Goal: Task Accomplishment & Management: Complete application form

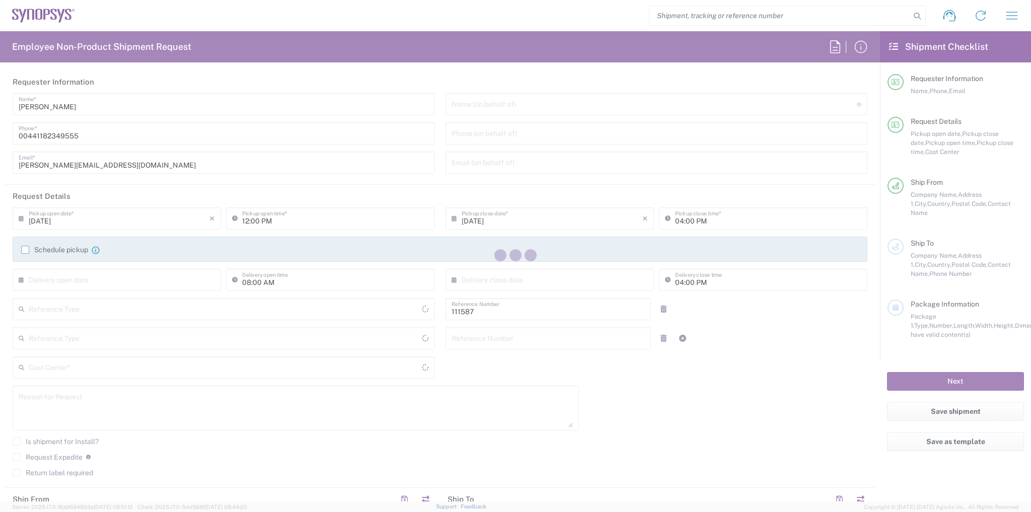
type input "Department"
type input "GB02, CIO, IT, ESS18 111587"
type input "Delivered at Place"
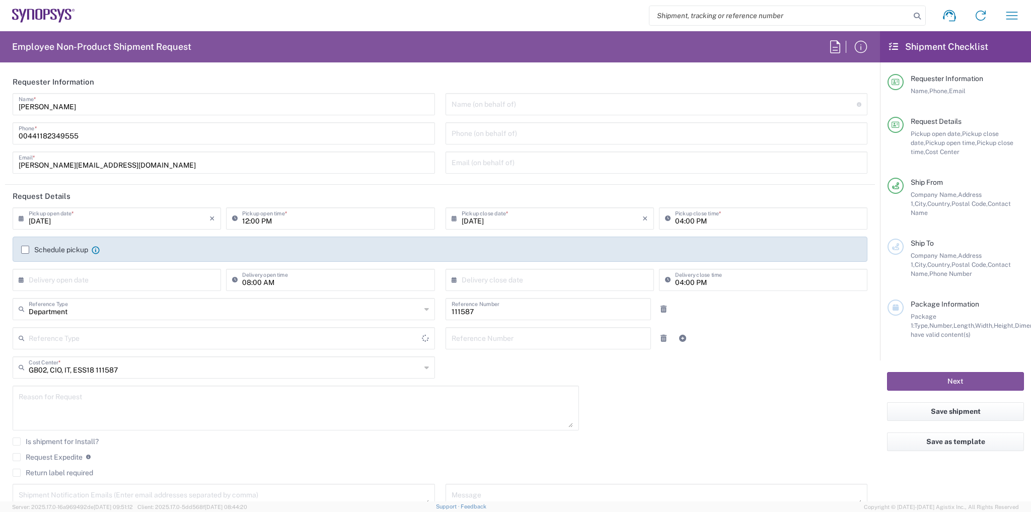
type input "[GEOGRAPHIC_DATA]"
click at [57, 248] on label "Schedule pickup" at bounding box center [54, 250] width 67 height 8
click at [25, 250] on input "Schedule pickup" at bounding box center [25, 250] width 0 height 0
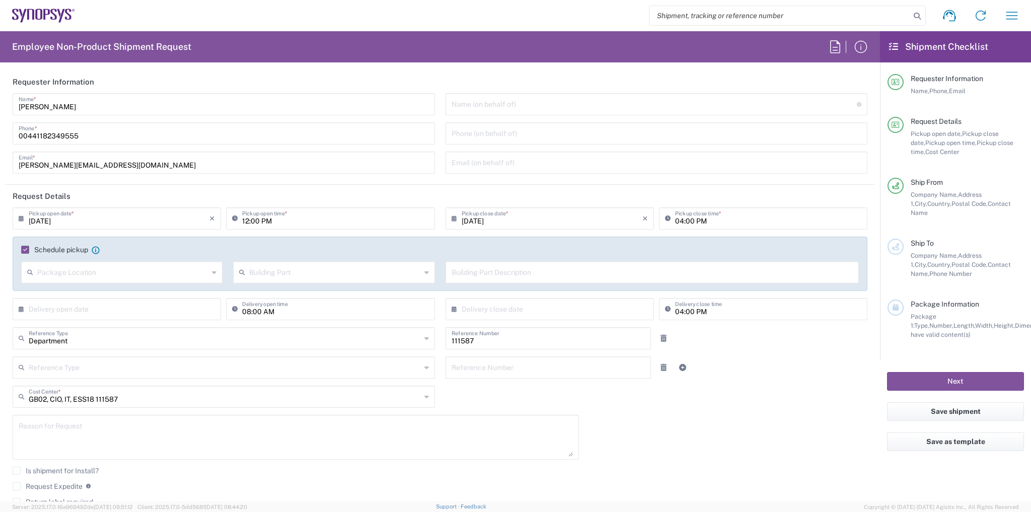
type input "Theale GB33"
click at [246, 221] on input "12:00 PM" at bounding box center [335, 218] width 186 height 18
type input "01:00 PM"
click at [632, 254] on agx-checkbox-control "Schedule pickup When scheduling a pickup please be sure to meet the following c…" at bounding box center [439, 249] width 837 height 9
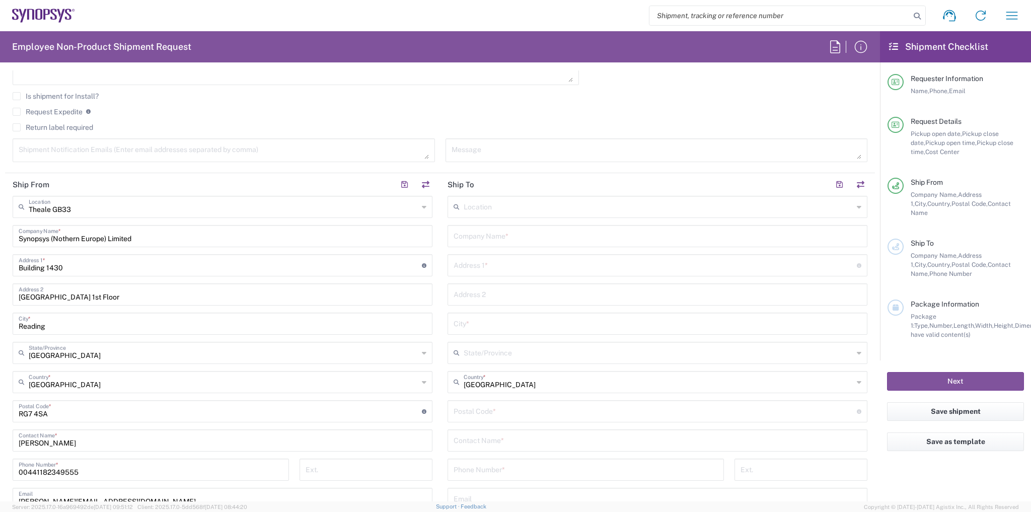
scroll to position [443, 0]
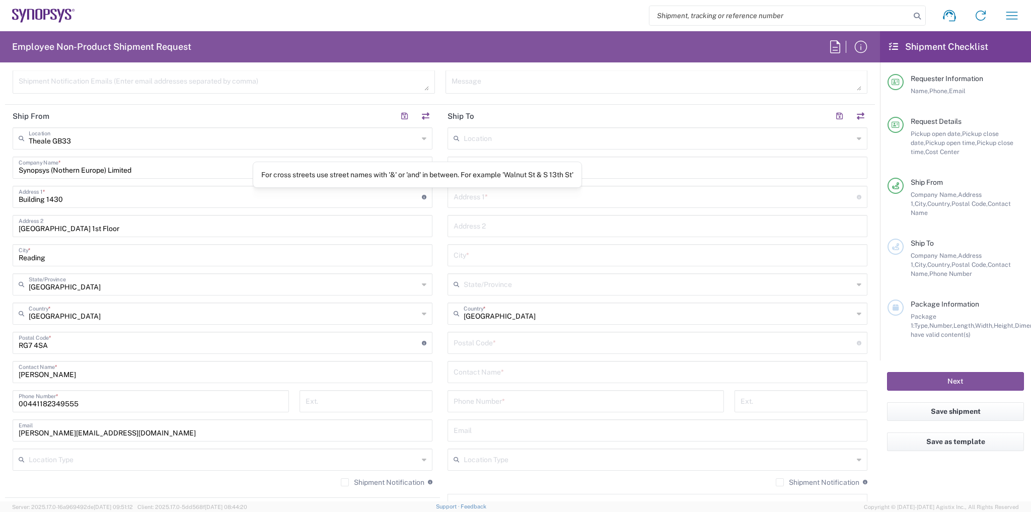
click at [472, 135] on input "text" at bounding box center [659, 138] width 390 height 18
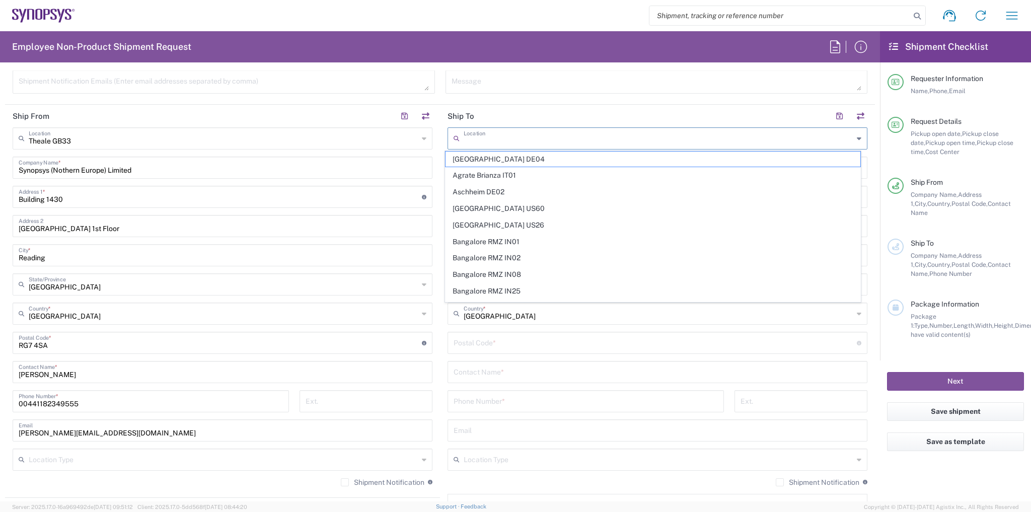
click at [432, 152] on main "Theale GB33 Location Theale GB33 [GEOGRAPHIC_DATA] DE04 Agrate Brianza IT01 [GE…" at bounding box center [222, 310] width 435 height 366
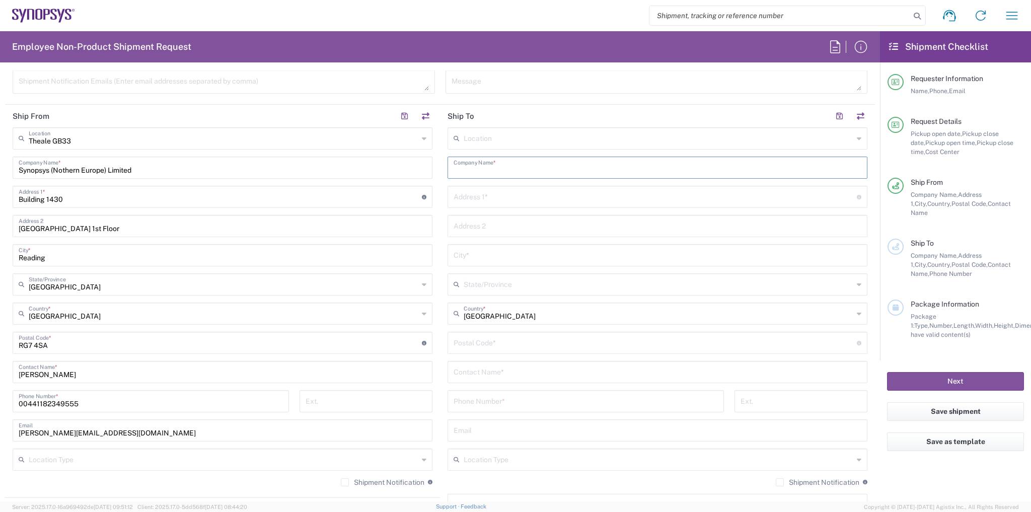
click at [484, 162] on input "text" at bounding box center [657, 167] width 408 height 18
paste input "[PERSON_NAME]"
type input "[PERSON_NAME]"
click at [483, 200] on input "text" at bounding box center [654, 196] width 403 height 18
click at [453, 200] on input "text" at bounding box center [654, 196] width 403 height 18
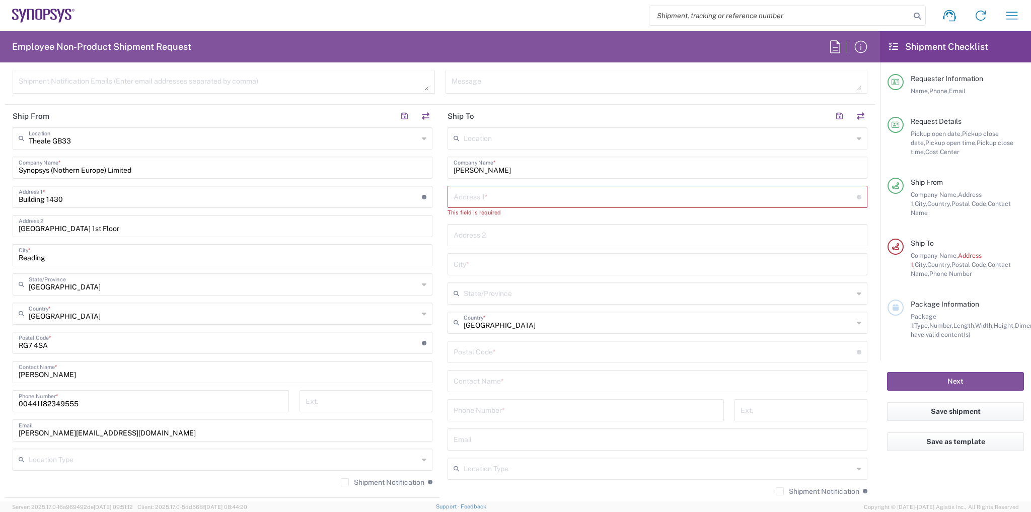
paste input "[GEOGRAPHIC_DATA]"
type input "[GEOGRAPHIC_DATA]"
click at [504, 216] on input "text" at bounding box center [657, 225] width 408 height 18
paste input "[PERSON_NAME]"
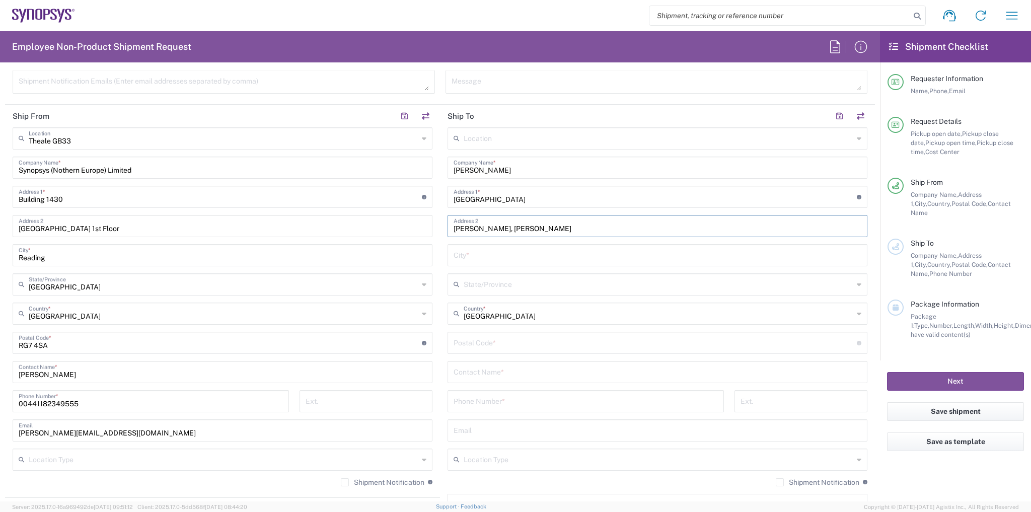
type input "[PERSON_NAME], [PERSON_NAME]"
click at [549, 241] on div "Location [GEOGRAPHIC_DATA] DE04 Agrate Brianza IT01 [GEOGRAPHIC_DATA] DE02 [GEO…" at bounding box center [657, 338] width 420 height 423
drag, startPoint x: 544, startPoint y: 248, endPoint x: 540, endPoint y: 254, distance: 6.8
click at [544, 248] on input "text" at bounding box center [657, 255] width 408 height 18
paste input "[GEOGRAPHIC_DATA]"
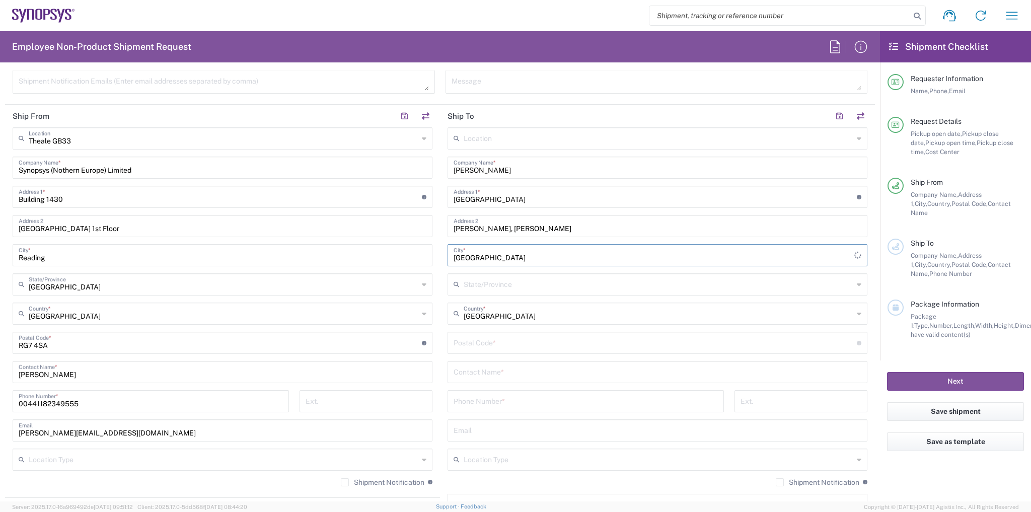
type input "[GEOGRAPHIC_DATA]"
click at [471, 290] on input "text" at bounding box center [659, 284] width 390 height 18
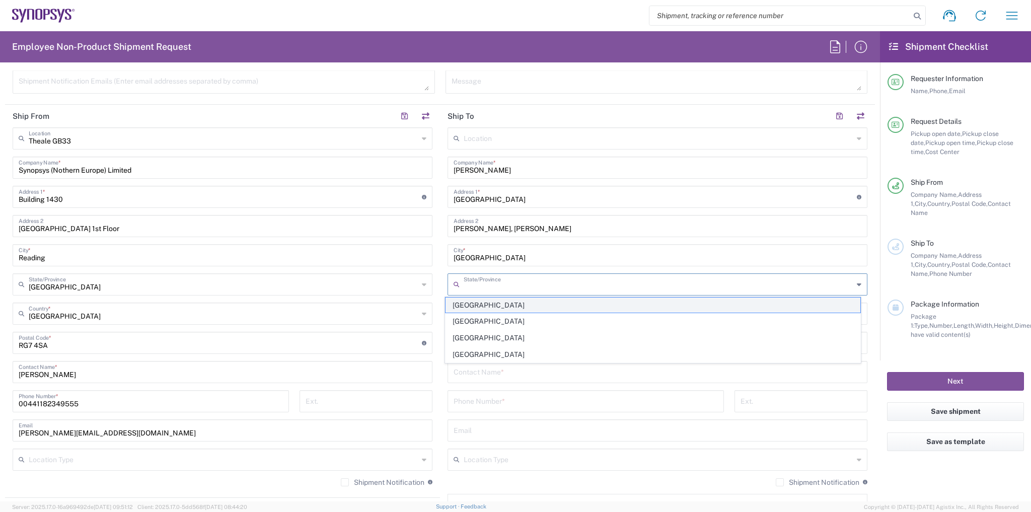
click at [478, 310] on span "[GEOGRAPHIC_DATA]" at bounding box center [652, 305] width 415 height 16
type input "[GEOGRAPHIC_DATA]"
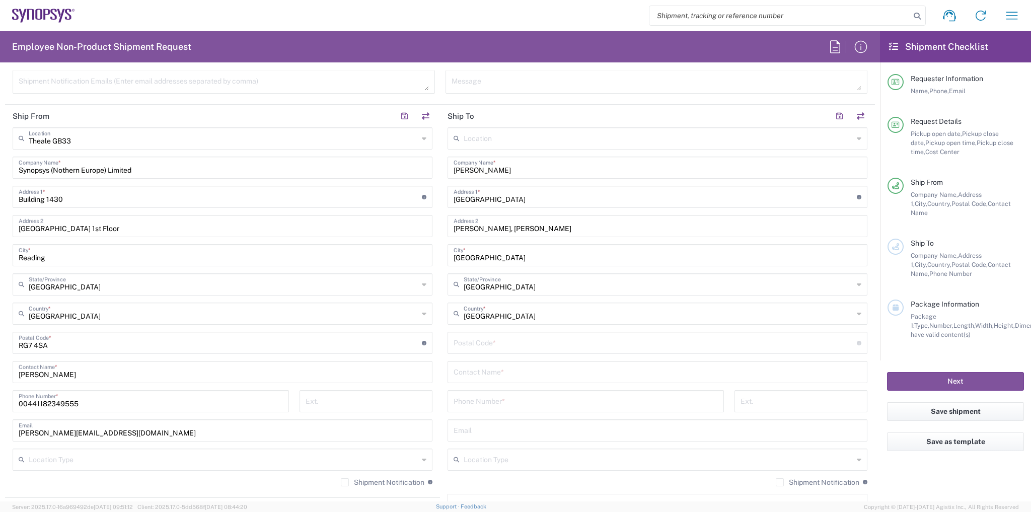
click at [485, 340] on input "undefined" at bounding box center [654, 342] width 403 height 18
paste input "OX11 0DY"
type input "OX11 0DY"
drag, startPoint x: 535, startPoint y: 170, endPoint x: 441, endPoint y: 184, distance: 95.2
click at [402, 169] on div "Ship From Theale GB33 Location Theale [GEOGRAPHIC_DATA] [GEOGRAPHIC_DATA] DE04 …" at bounding box center [440, 329] width 870 height 449
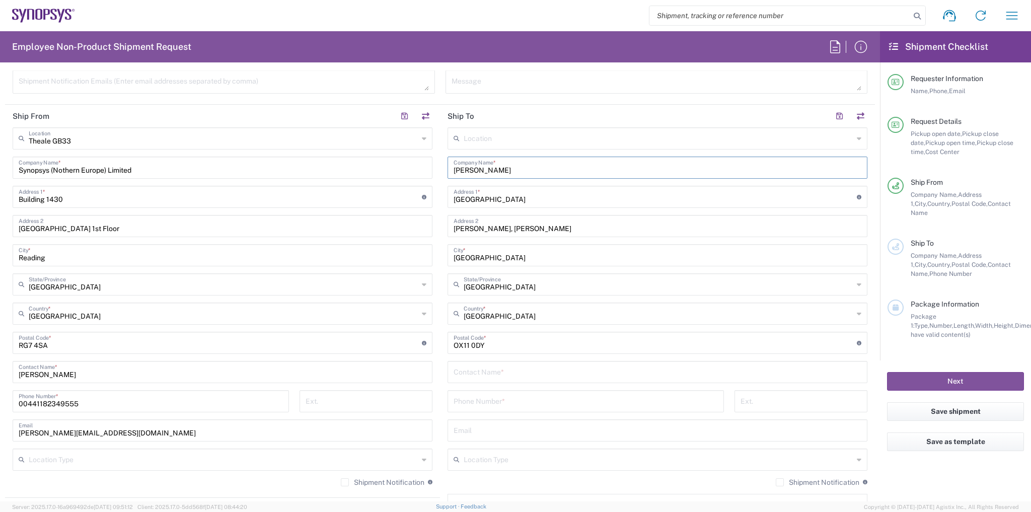
click at [487, 370] on input "text" at bounding box center [657, 371] width 408 height 18
paste input "[PERSON_NAME]"
type input "[PERSON_NAME]"
drag, startPoint x: 166, startPoint y: 404, endPoint x: 0, endPoint y: 400, distance: 166.1
click at [0, 401] on form "Requester Information [PERSON_NAME] Name * [PHONE_NUMBER] Phone * [PERSON_NAME]…" at bounding box center [440, 285] width 880 height 431
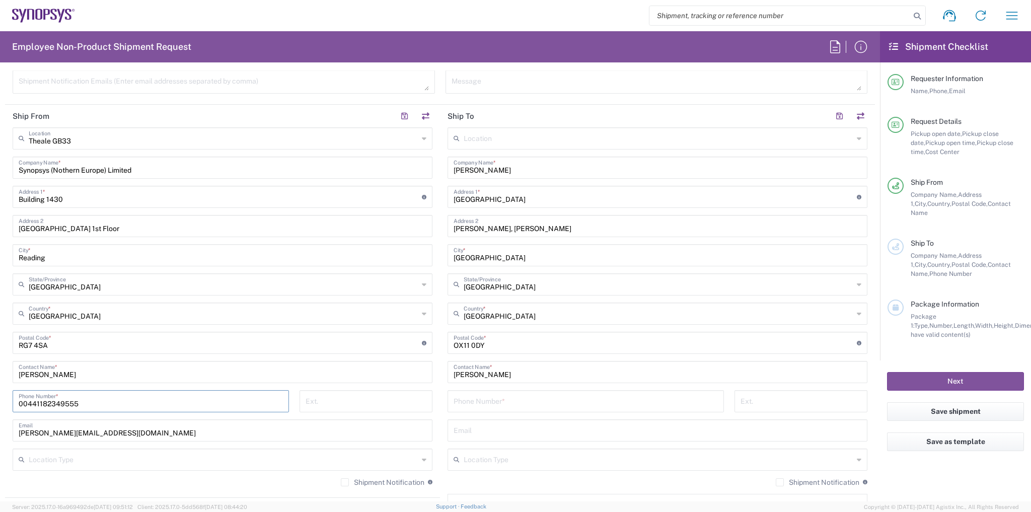
click at [513, 409] on div "Phone Number *" at bounding box center [585, 401] width 276 height 22
click at [505, 387] on div "Location [GEOGRAPHIC_DATA] DE04 Agrate Brianza IT01 [GEOGRAPHIC_DATA] DE02 [GEO…" at bounding box center [657, 338] width 420 height 423
click at [497, 394] on input "tel" at bounding box center [585, 401] width 264 height 18
paste input "00441182349555"
type input "00441182349555"
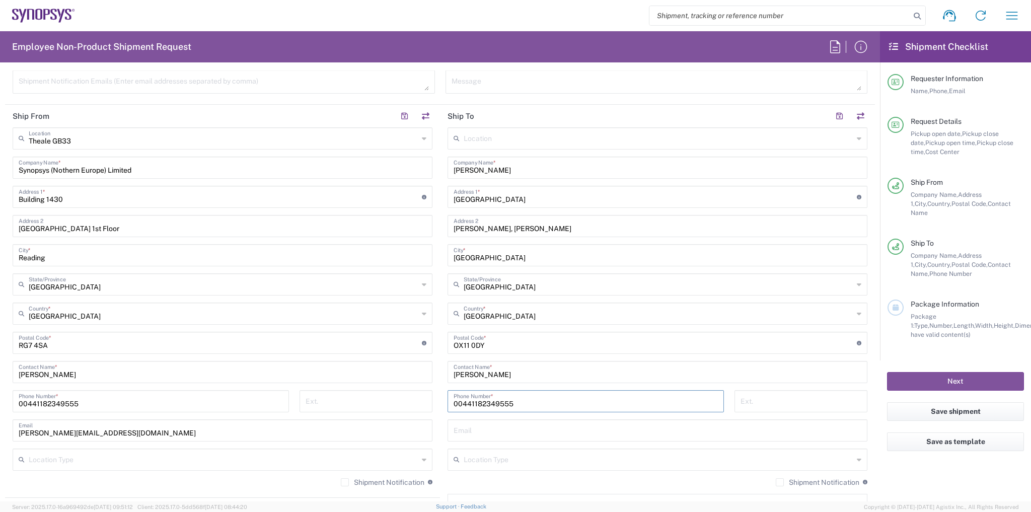
click at [473, 421] on input "text" at bounding box center [657, 430] width 408 height 18
paste input "[PERSON_NAME][EMAIL_ADDRESS][PERSON_NAME][DOMAIN_NAME]"
type input "[PERSON_NAME][EMAIL_ADDRESS][PERSON_NAME][DOMAIN_NAME]"
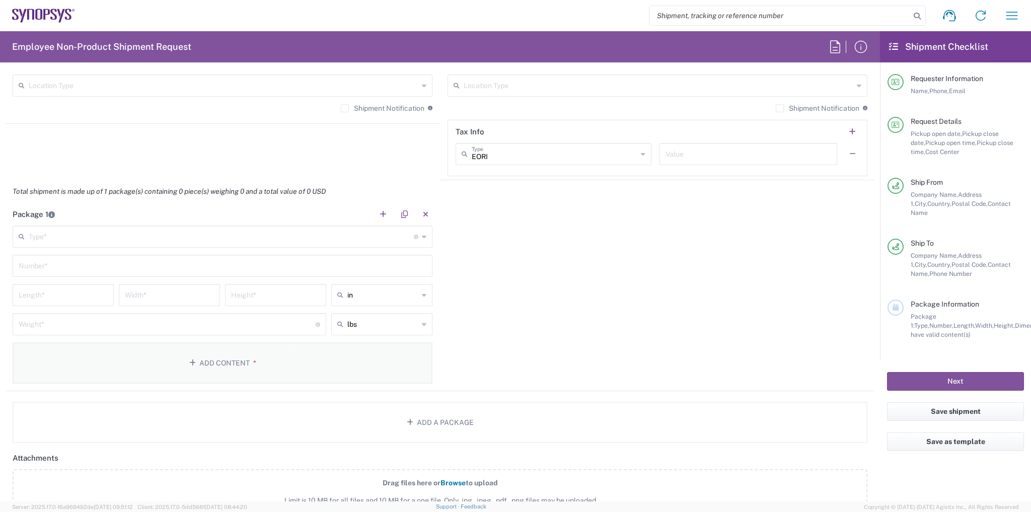
scroll to position [886, 0]
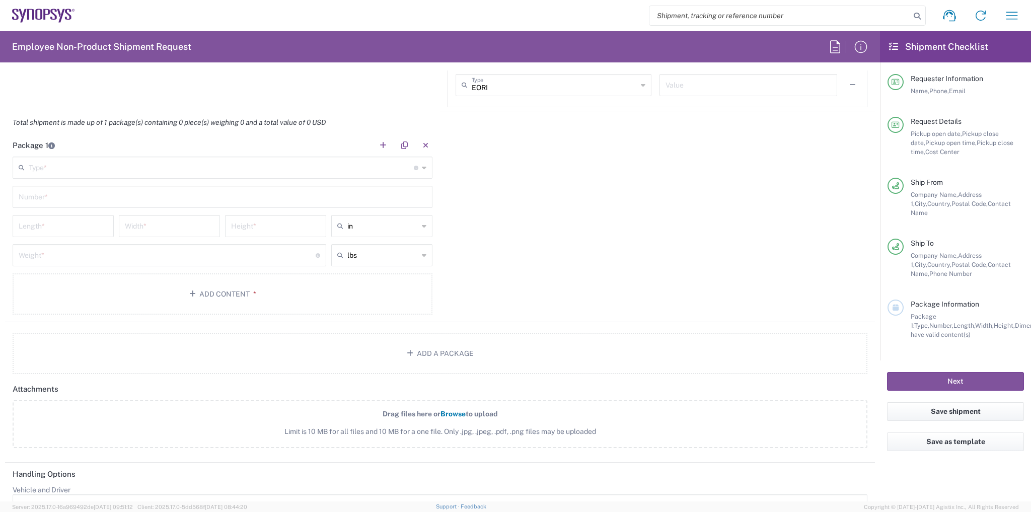
click at [167, 171] on input "text" at bounding box center [221, 167] width 385 height 18
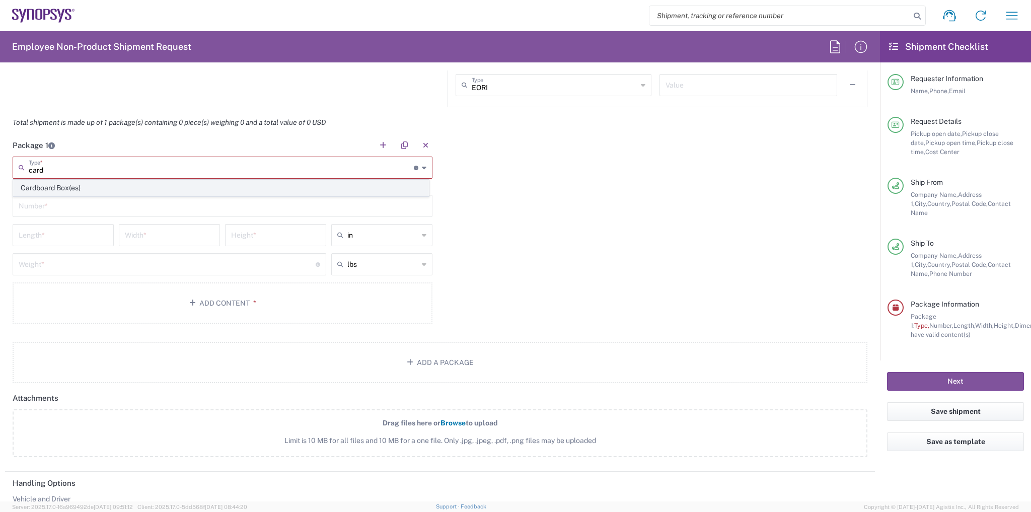
click at [124, 185] on span "Cardboard Box(es)" at bounding box center [221, 188] width 415 height 16
type input "Cardboard Box(es)"
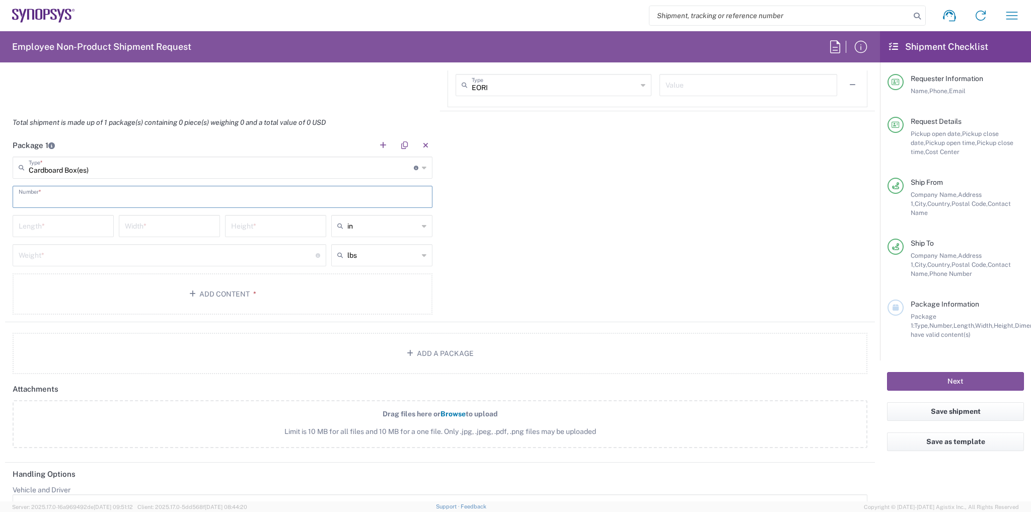
click at [113, 199] on input "text" at bounding box center [223, 196] width 408 height 18
type input "2"
type input "1"
click at [411, 257] on input "text" at bounding box center [382, 255] width 71 height 16
click at [387, 285] on span "kgs" at bounding box center [379, 292] width 99 height 16
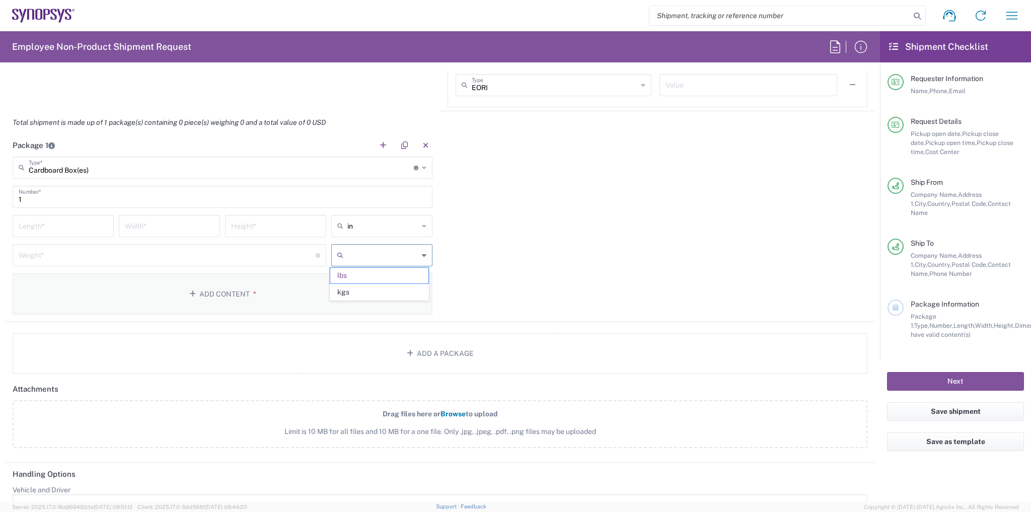
type input "kgs"
click at [252, 252] on input "number" at bounding box center [167, 255] width 297 height 18
type input "4"
click at [42, 233] on div "Length *" at bounding box center [63, 226] width 101 height 22
click at [44, 225] on input "number" at bounding box center [63, 225] width 89 height 18
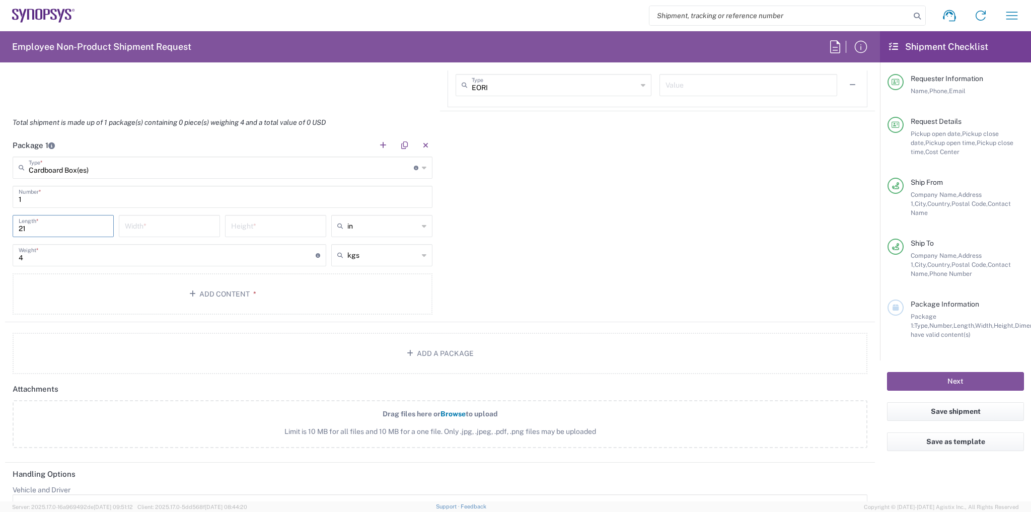
type input "21"
type input "2.5"
type input "13"
click at [155, 276] on button "Add Content *" at bounding box center [223, 293] width 420 height 41
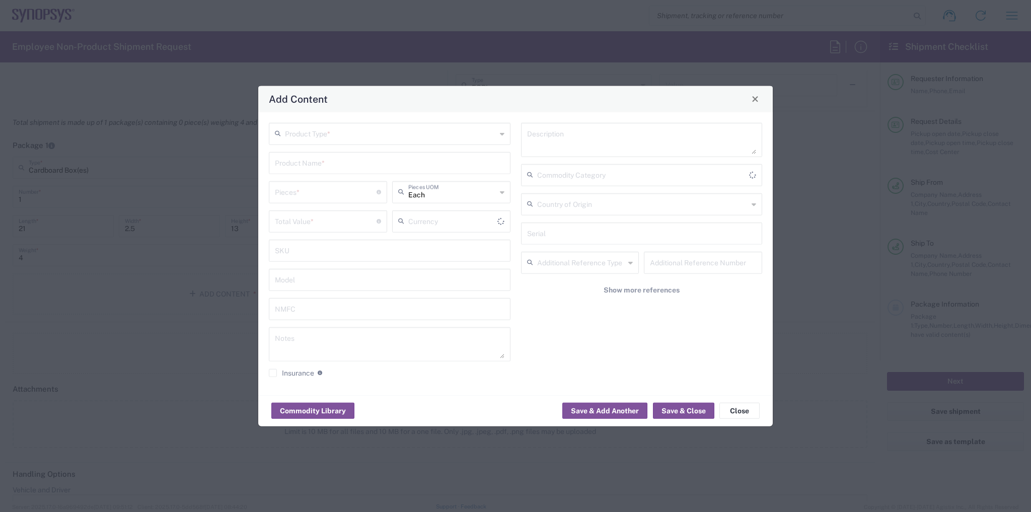
type input "US Dollar"
click at [380, 137] on input "text" at bounding box center [390, 133] width 211 height 18
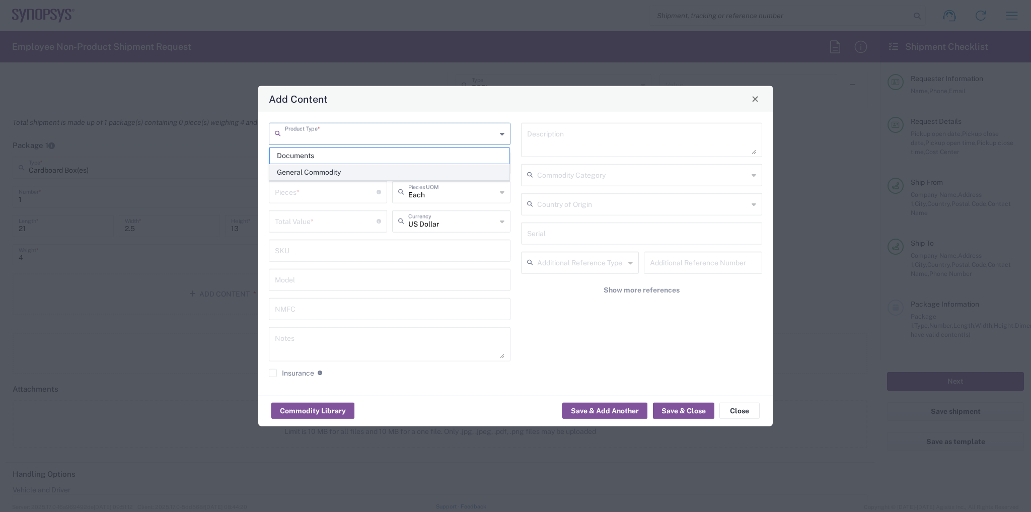
click at [364, 167] on span "General Commodity" at bounding box center [390, 173] width 240 height 16
type input "General Commodity"
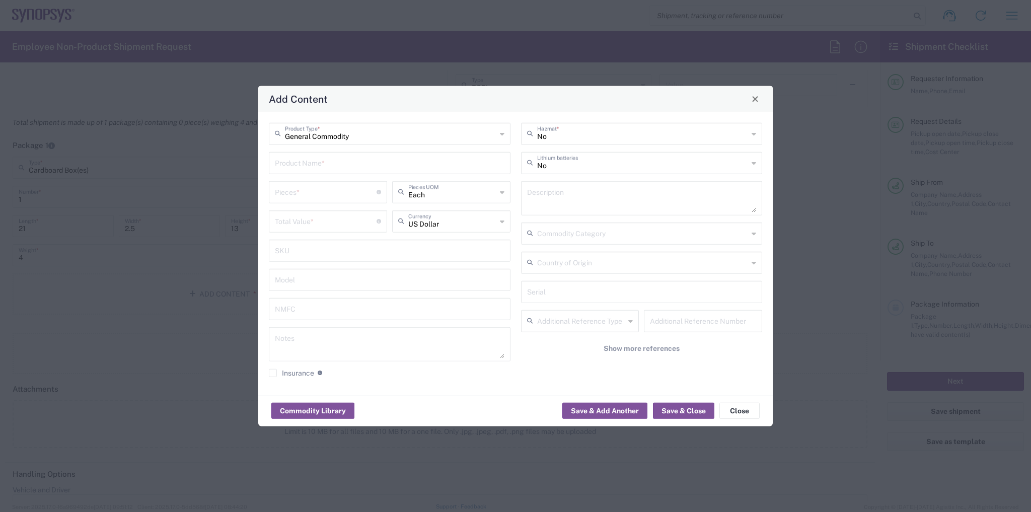
click at [364, 167] on input "text" at bounding box center [389, 162] width 229 height 18
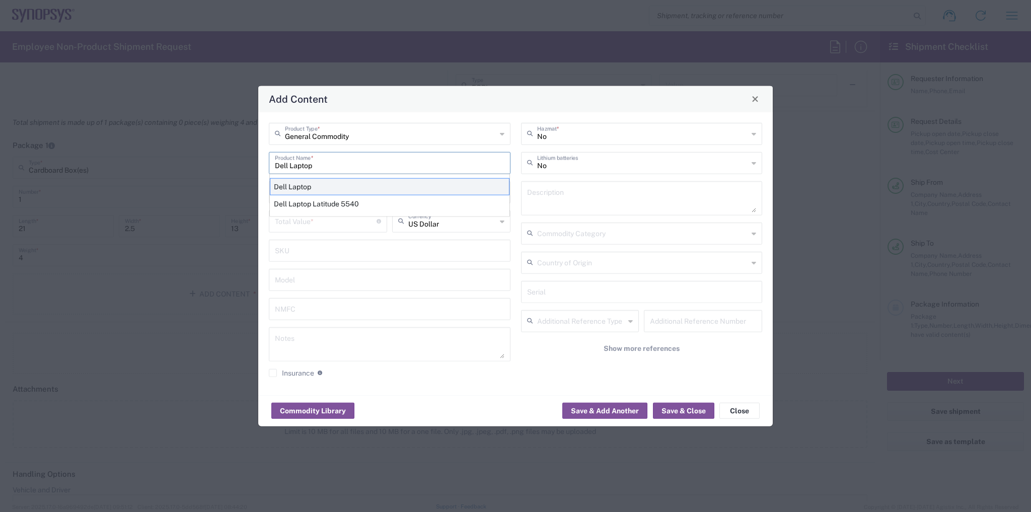
type input "Dell Laptop"
click at [352, 189] on div "Dell Laptop" at bounding box center [390, 186] width 240 height 17
type textarea "Dell Laptop"
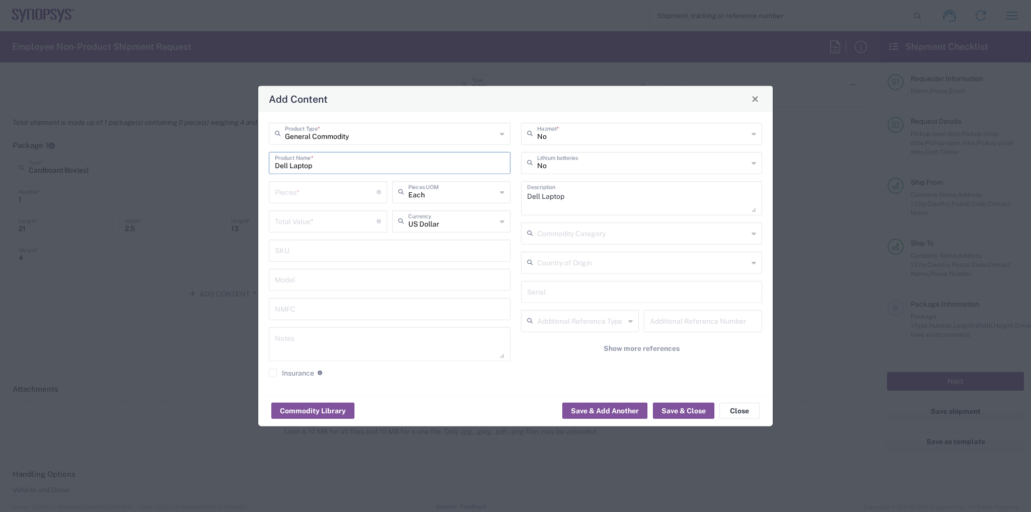
click at [338, 193] on input "number" at bounding box center [326, 191] width 102 height 18
type input "1"
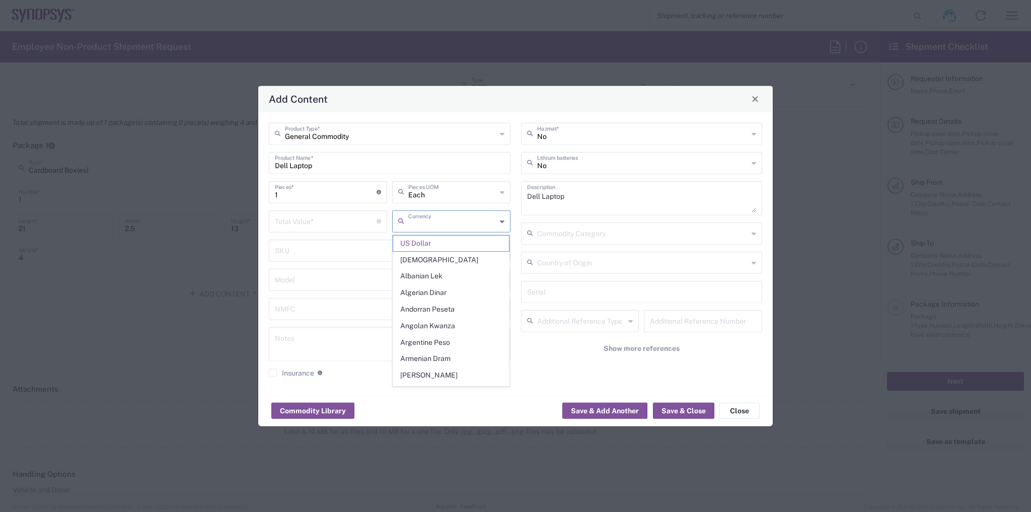
click at [411, 220] on input "text" at bounding box center [452, 220] width 88 height 18
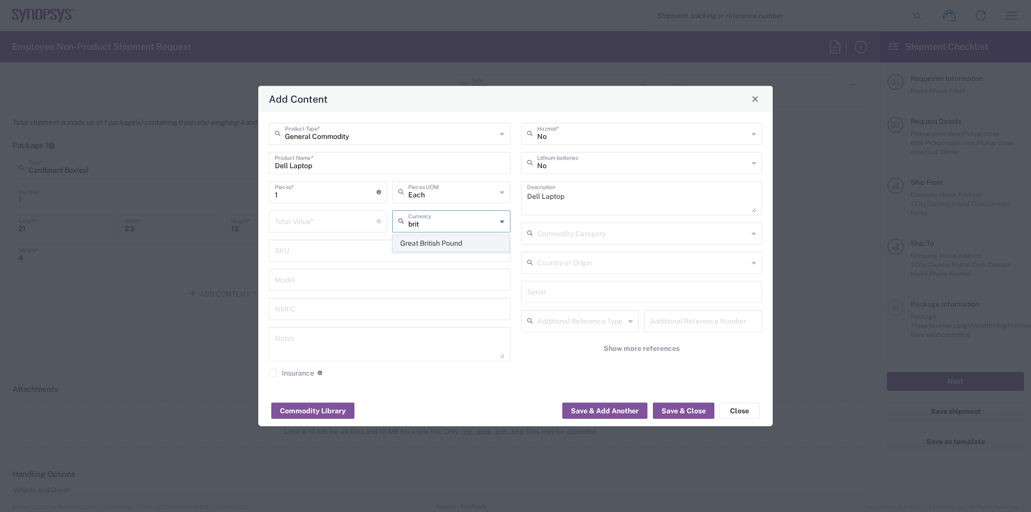
click at [419, 250] on span "Great British Pound" at bounding box center [451, 244] width 116 height 16
type input "Great British Pound"
click at [356, 226] on input "number" at bounding box center [326, 220] width 102 height 18
type input "1900"
click at [697, 403] on button "Save & Close" at bounding box center [683, 411] width 61 height 16
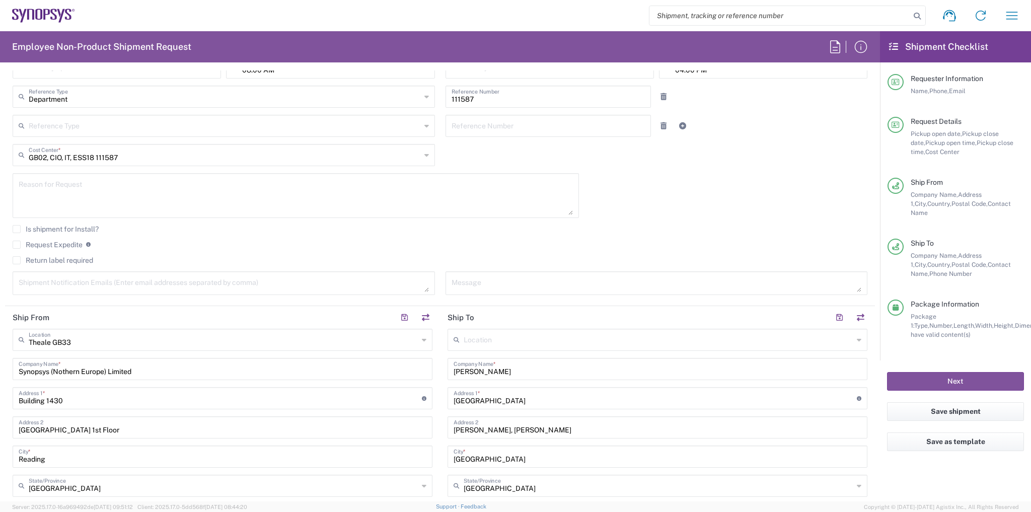
scroll to position [0, 0]
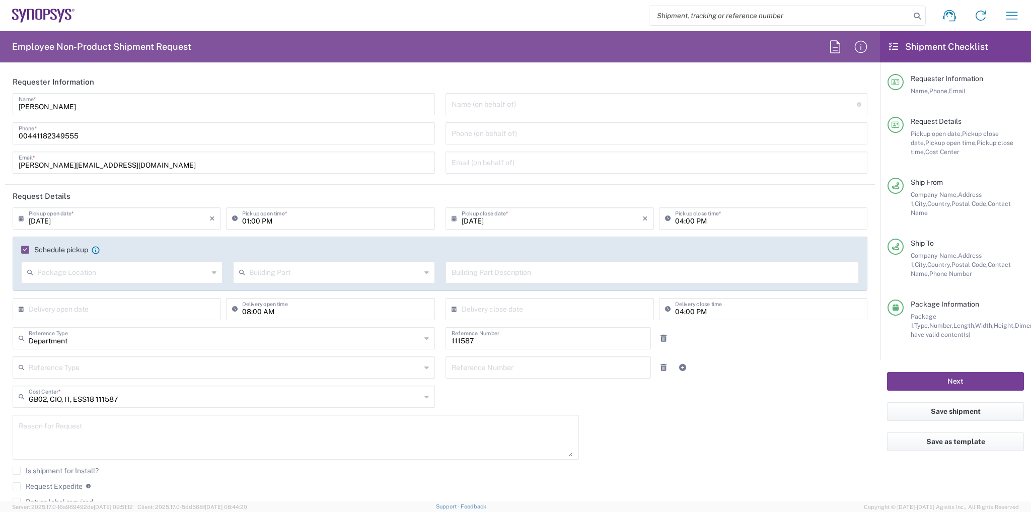
click at [919, 372] on button "Next" at bounding box center [955, 381] width 137 height 19
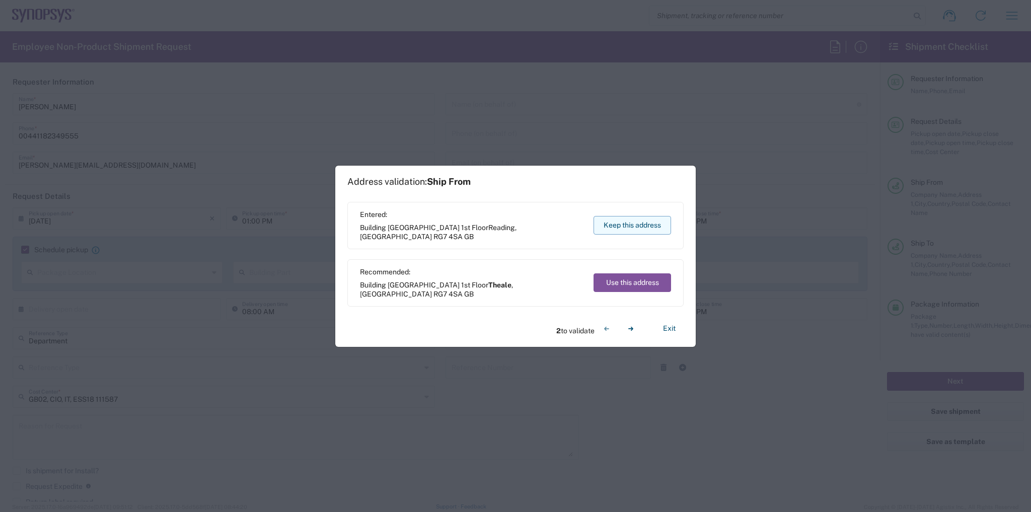
click at [630, 232] on button "Keep this address" at bounding box center [632, 225] width 78 height 19
click at [630, 230] on button "Keep this address" at bounding box center [632, 225] width 78 height 19
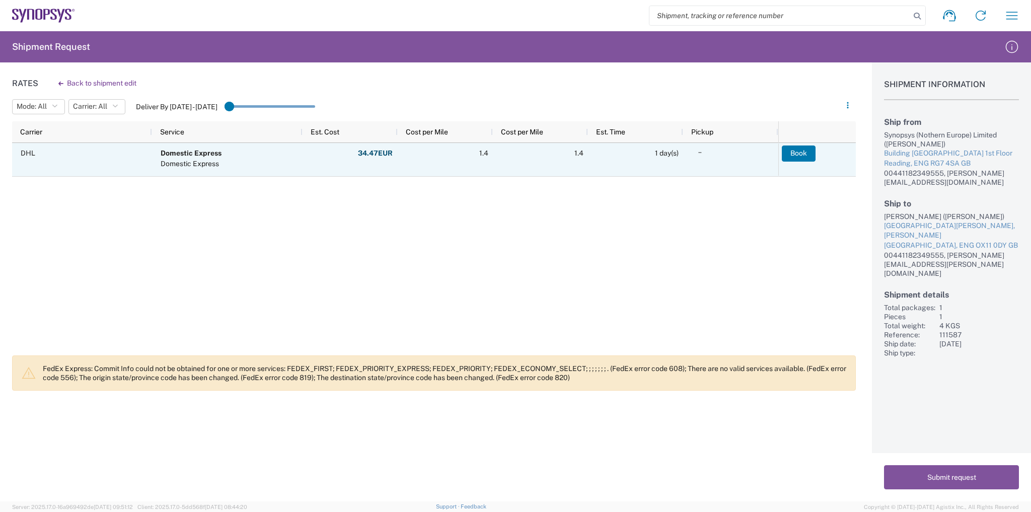
click at [789, 162] on agx-ag-table-action-cell "Book" at bounding box center [816, 159] width 77 height 32
click at [791, 160] on button "Book" at bounding box center [799, 153] width 34 height 16
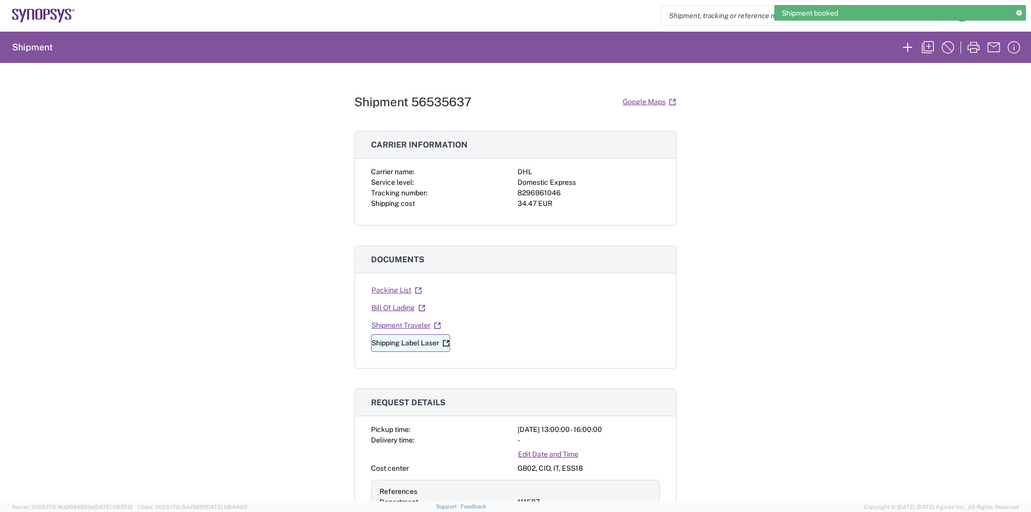
click at [422, 344] on link "Shipping Label Laser" at bounding box center [410, 343] width 79 height 18
